Goal: Find specific page/section: Find specific page/section

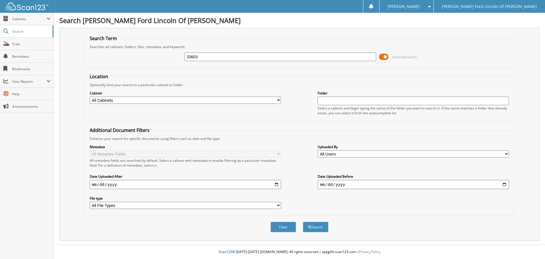
type input "33603"
click at [303, 221] on button "Search" at bounding box center [316, 226] width 26 height 10
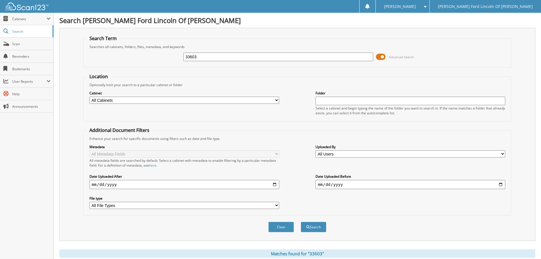
click at [243, 59] on input "33603" at bounding box center [278, 56] width 190 height 9
click at [199, 56] on input "text" at bounding box center [278, 56] width 190 height 9
type input "33672"
click at [301, 221] on button "Search" at bounding box center [314, 226] width 26 height 10
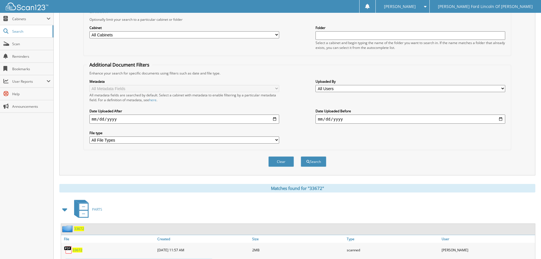
scroll to position [170, 0]
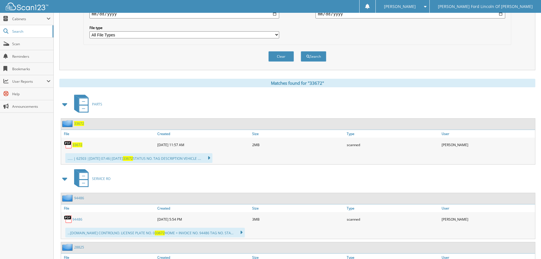
click at [76, 124] on span "33672" at bounding box center [79, 123] width 10 height 5
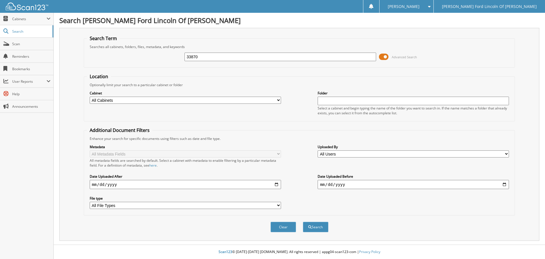
type input "33870"
click at [303, 221] on button "Search" at bounding box center [316, 226] width 26 height 10
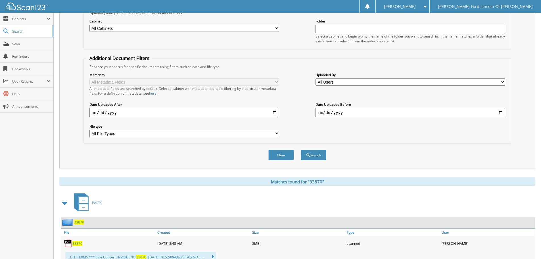
scroll to position [142, 0]
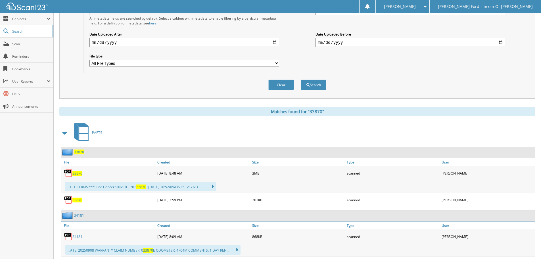
click at [83, 152] on span "33870" at bounding box center [79, 151] width 10 height 5
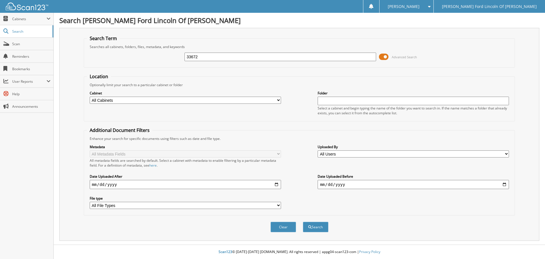
type input "33672"
click at [303, 221] on button "Search" at bounding box center [316, 226] width 26 height 10
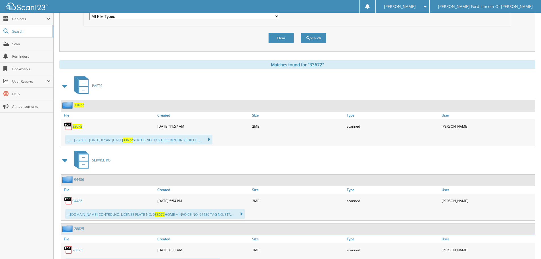
scroll to position [199, 0]
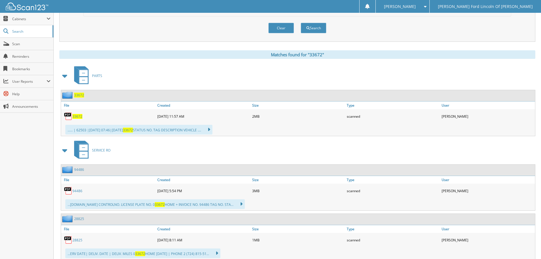
click at [83, 93] on span "33672" at bounding box center [79, 95] width 10 height 5
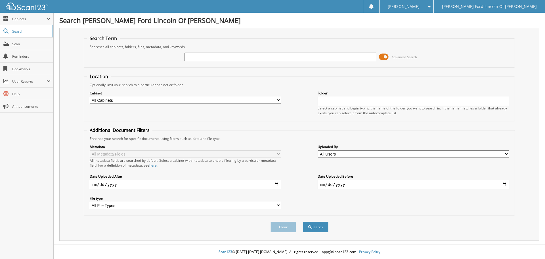
click at [261, 62] on div "Advanced Search" at bounding box center [299, 56] width 425 height 15
click at [262, 61] on div at bounding box center [279, 57] width 191 height 10
click at [262, 60] on input "text" at bounding box center [279, 56] width 191 height 9
type input "33870"
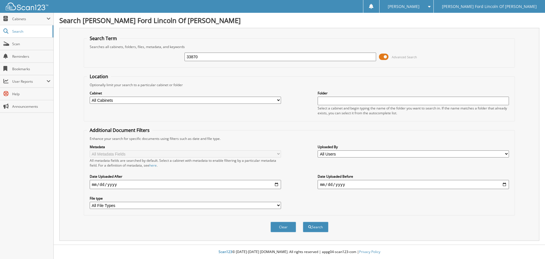
click at [303, 221] on button "Search" at bounding box center [316, 226] width 26 height 10
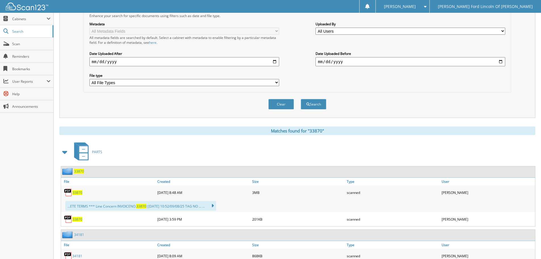
scroll to position [142, 0]
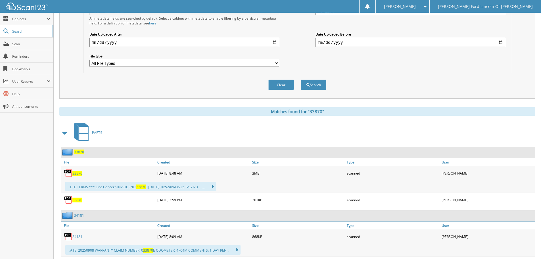
click at [82, 153] on span "33870" at bounding box center [79, 151] width 10 height 5
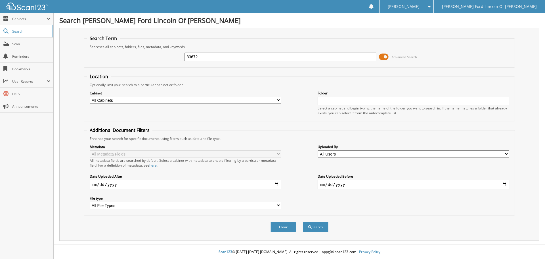
type input "33672"
click at [303, 221] on button "Search" at bounding box center [316, 226] width 26 height 10
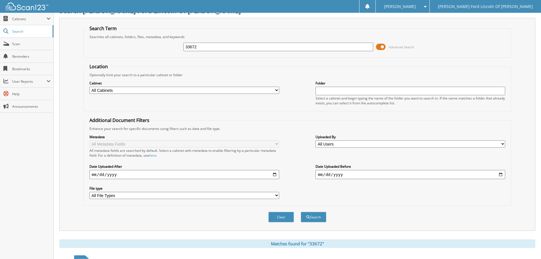
scroll to position [170, 0]
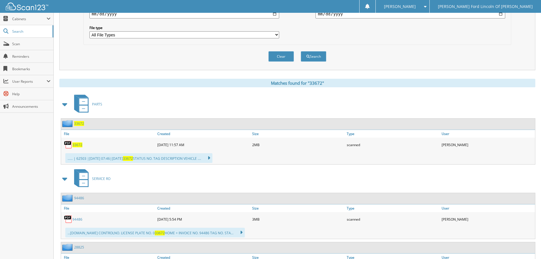
click at [81, 121] on span "33672" at bounding box center [79, 123] width 10 height 5
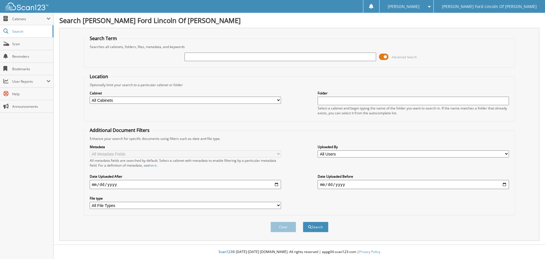
click at [221, 54] on input "text" at bounding box center [279, 56] width 191 height 9
type input "34042"
click at [303, 221] on button "Search" at bounding box center [316, 226] width 26 height 10
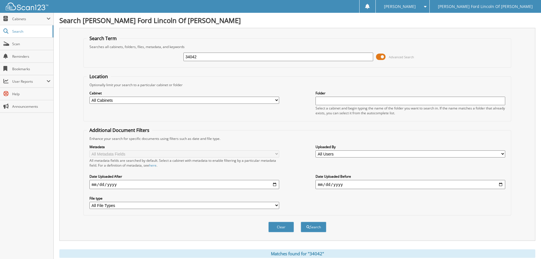
click at [204, 56] on input "34042" at bounding box center [278, 56] width 190 height 9
type input "34302"
click at [301, 221] on button "Search" at bounding box center [314, 226] width 26 height 10
click at [208, 57] on input "34302" at bounding box center [278, 56] width 190 height 9
